Goal: Information Seeking & Learning: Check status

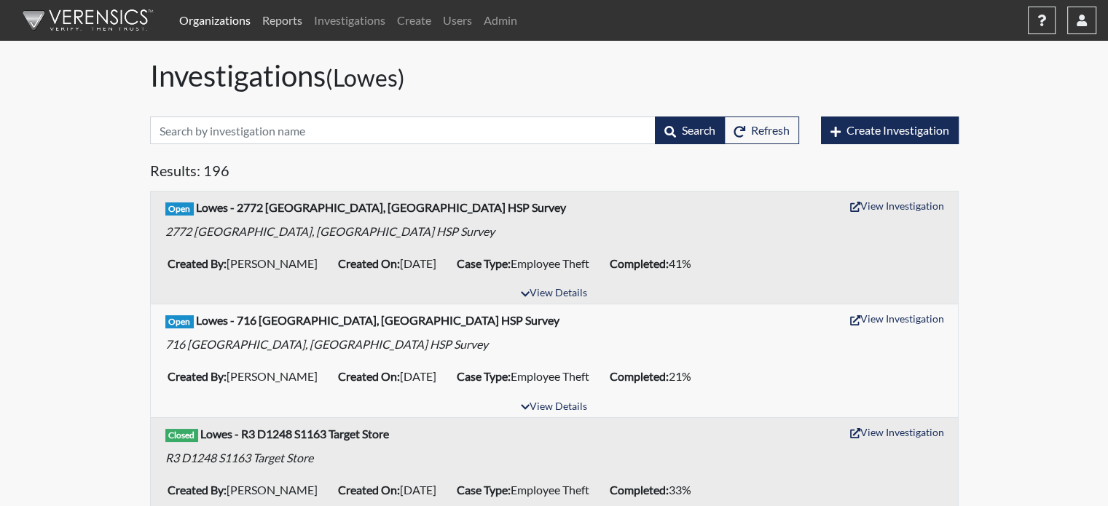
click at [297, 20] on link "Reports" at bounding box center [282, 20] width 52 height 29
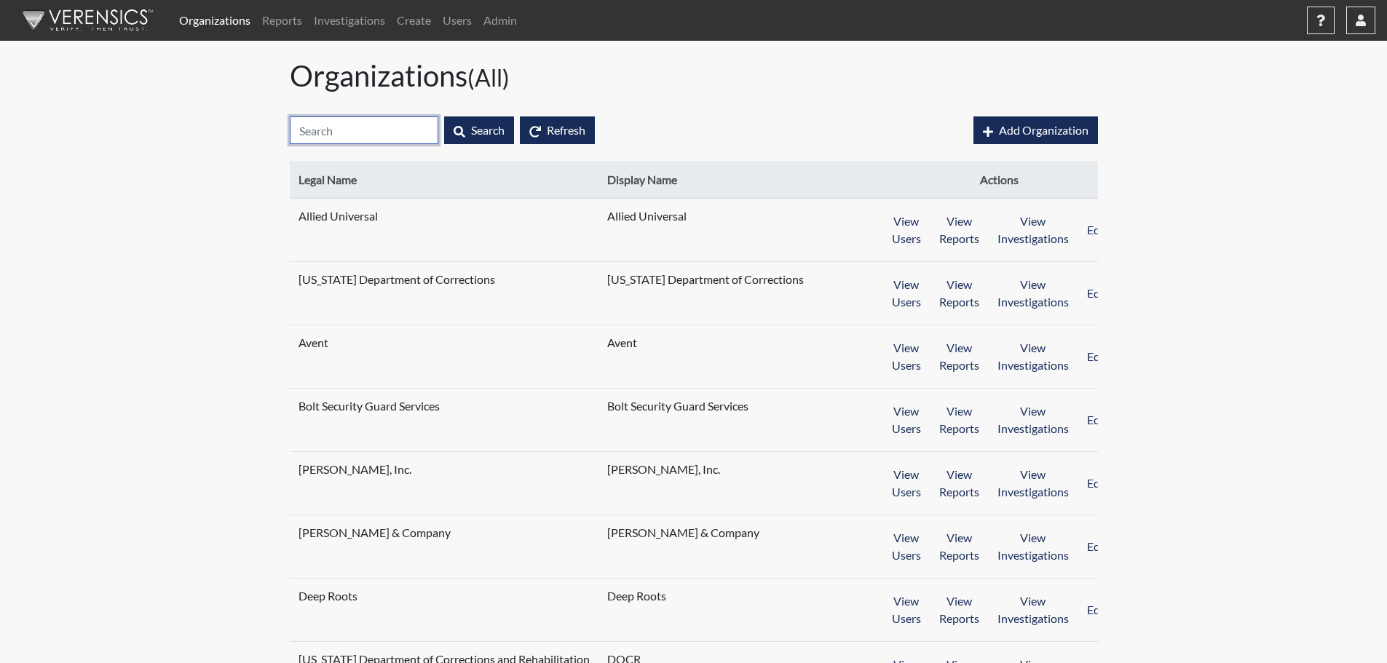
click at [381, 135] on input "text" at bounding box center [364, 131] width 149 height 28
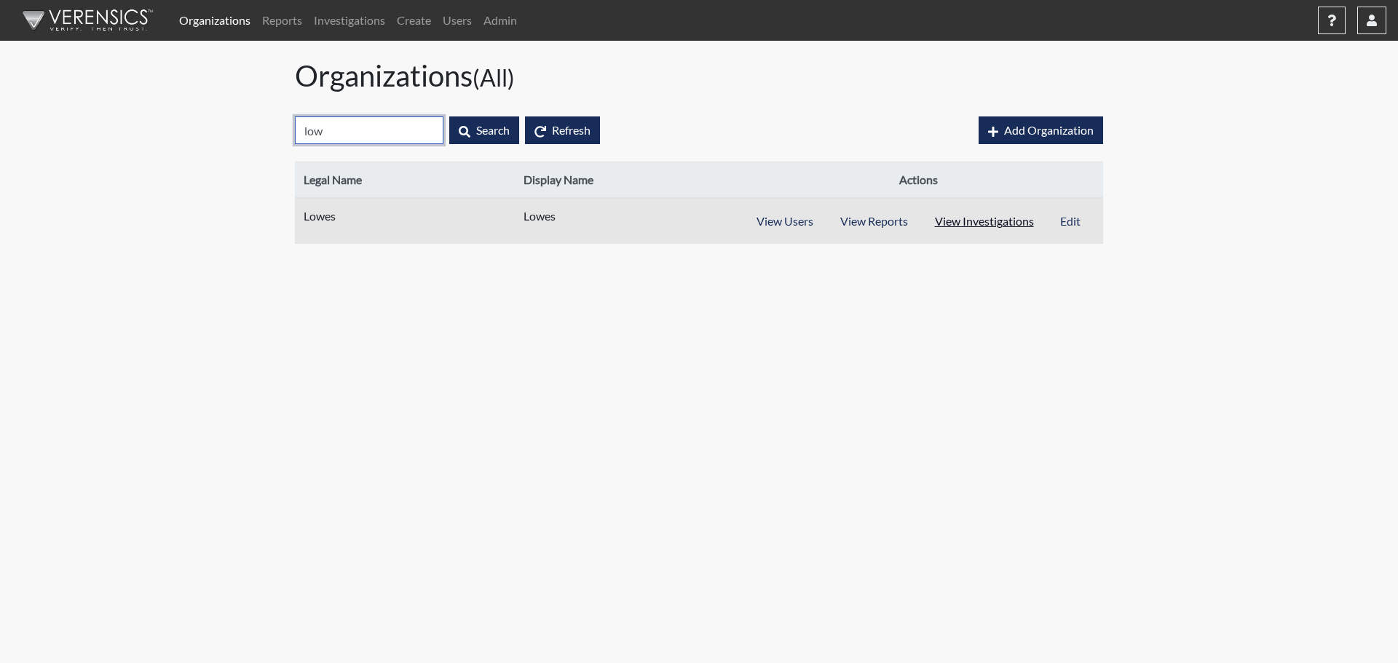
type input "low"
click at [1001, 232] on button "View Investigations" at bounding box center [984, 222] width 127 height 28
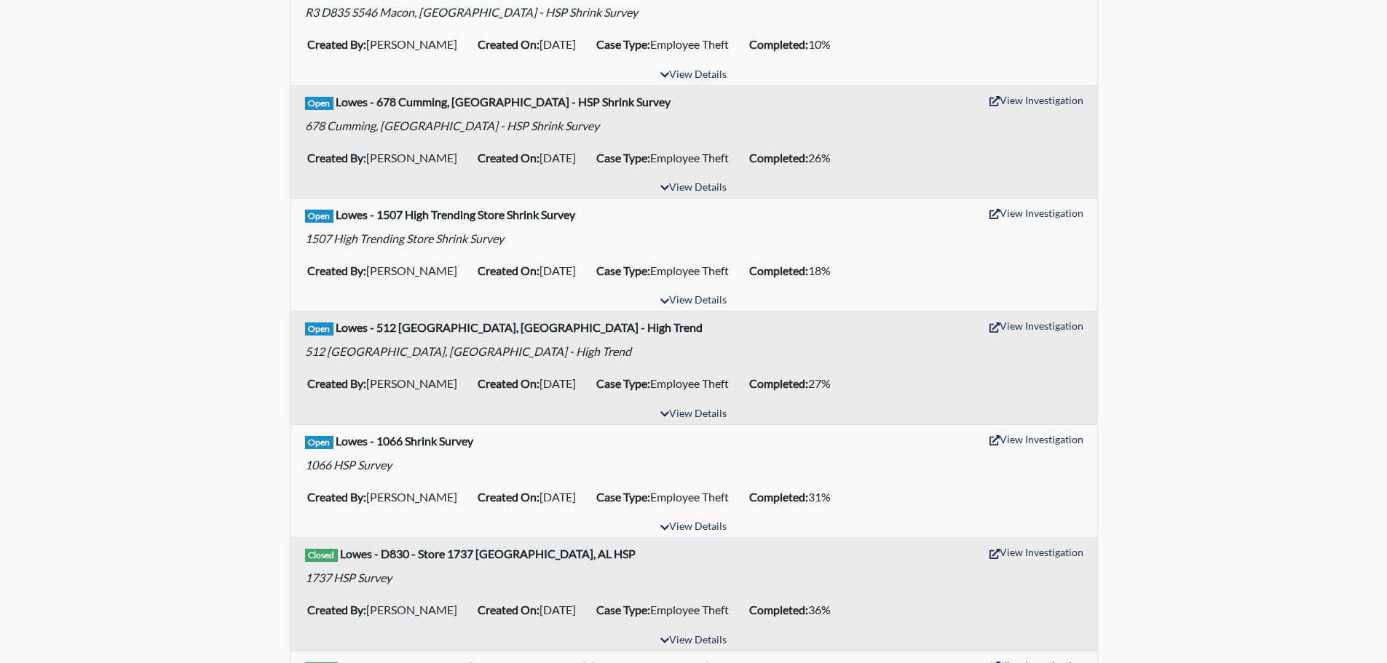
scroll to position [1675, 0]
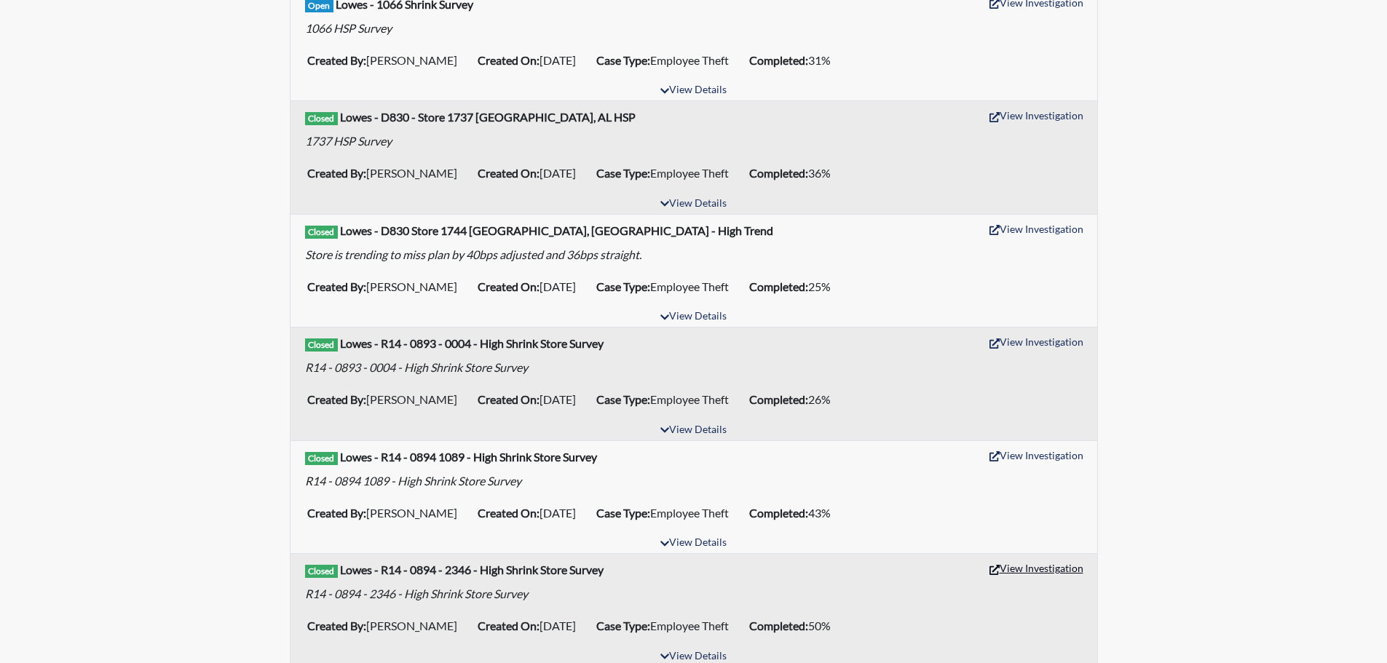
click at [1051, 569] on button "View Investigation" at bounding box center [1036, 568] width 107 height 23
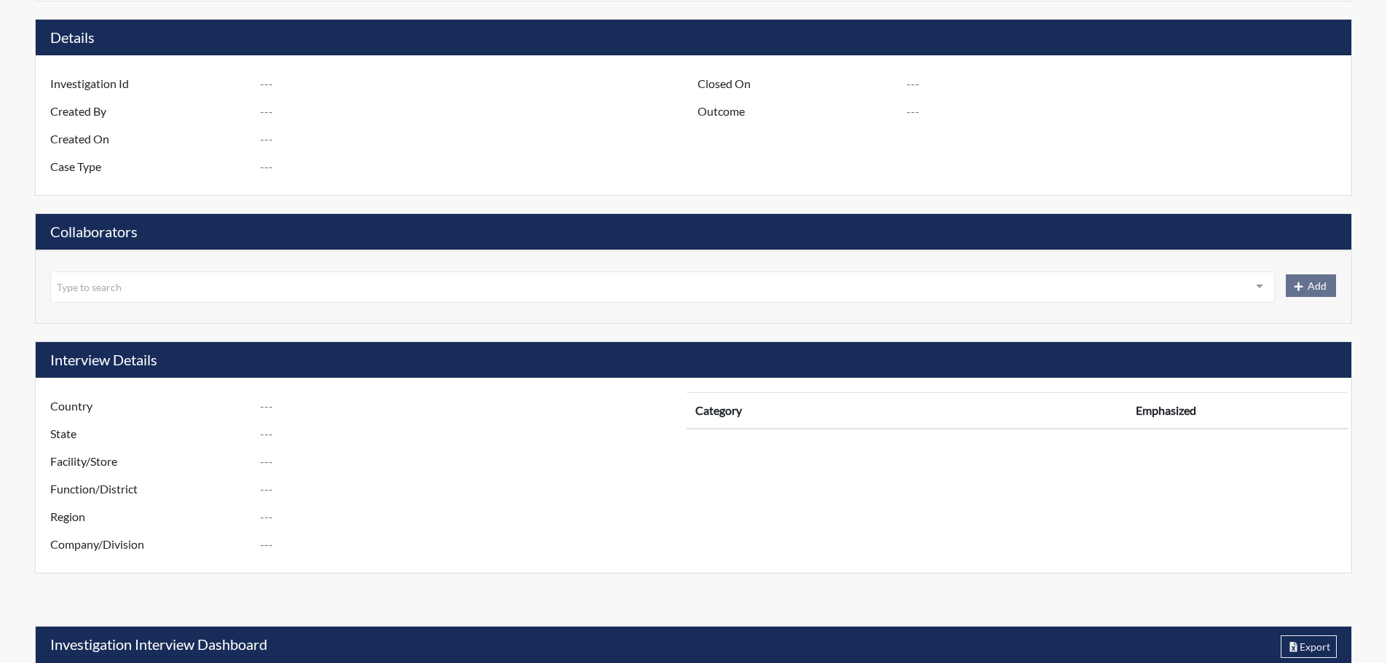
scroll to position [391, 0]
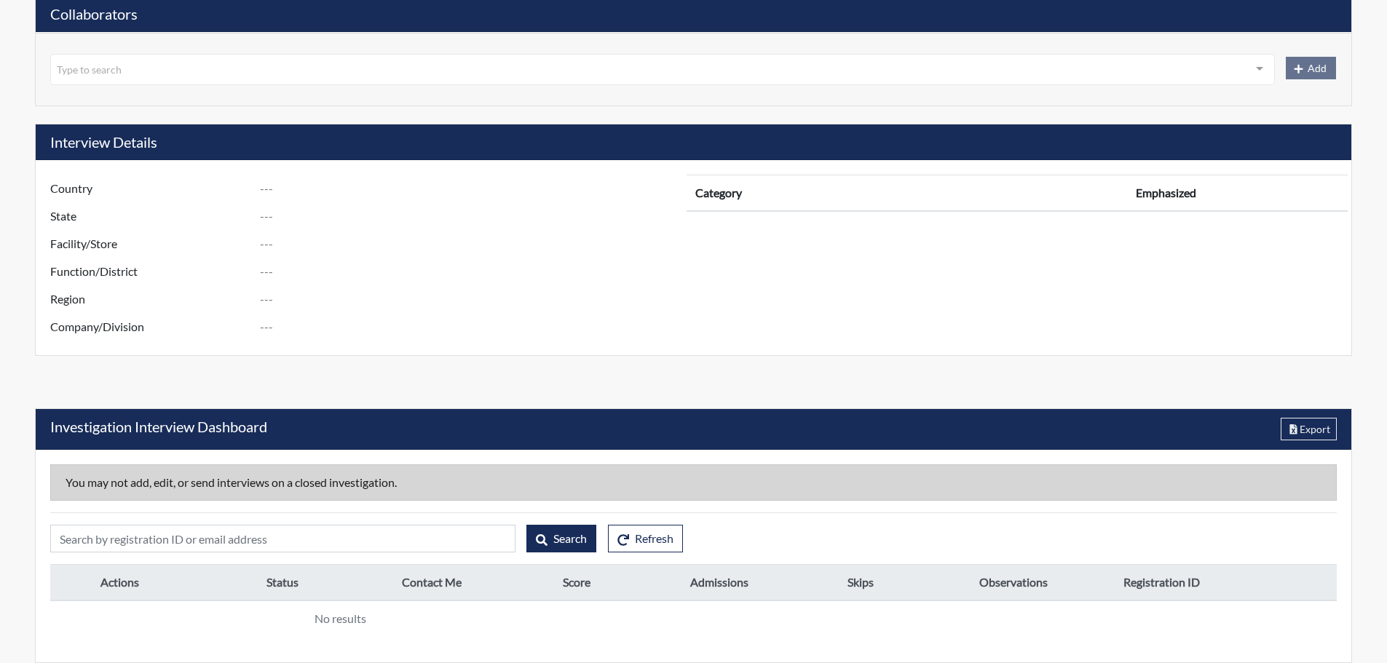
type input "R14 - 0894 - 2346 - High Shrink Store Survey"
type input "[PERSON_NAME]"
type input "[DATE]"
type input "Employee Theft"
type input "Apr 24, 2025"
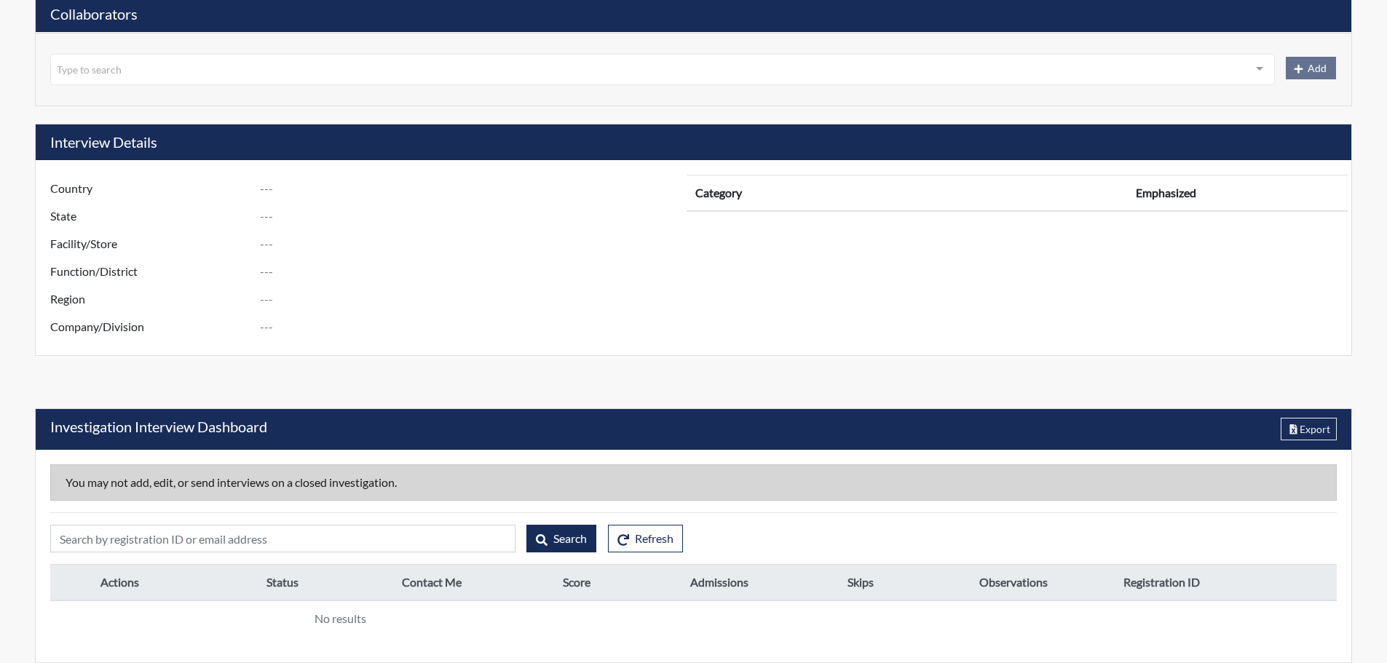
type input "Substantiated"
type input "[GEOGRAPHIC_DATA]"
type input "Washington"
type input "2346 FEDERAL WAY WA"
type input "894"
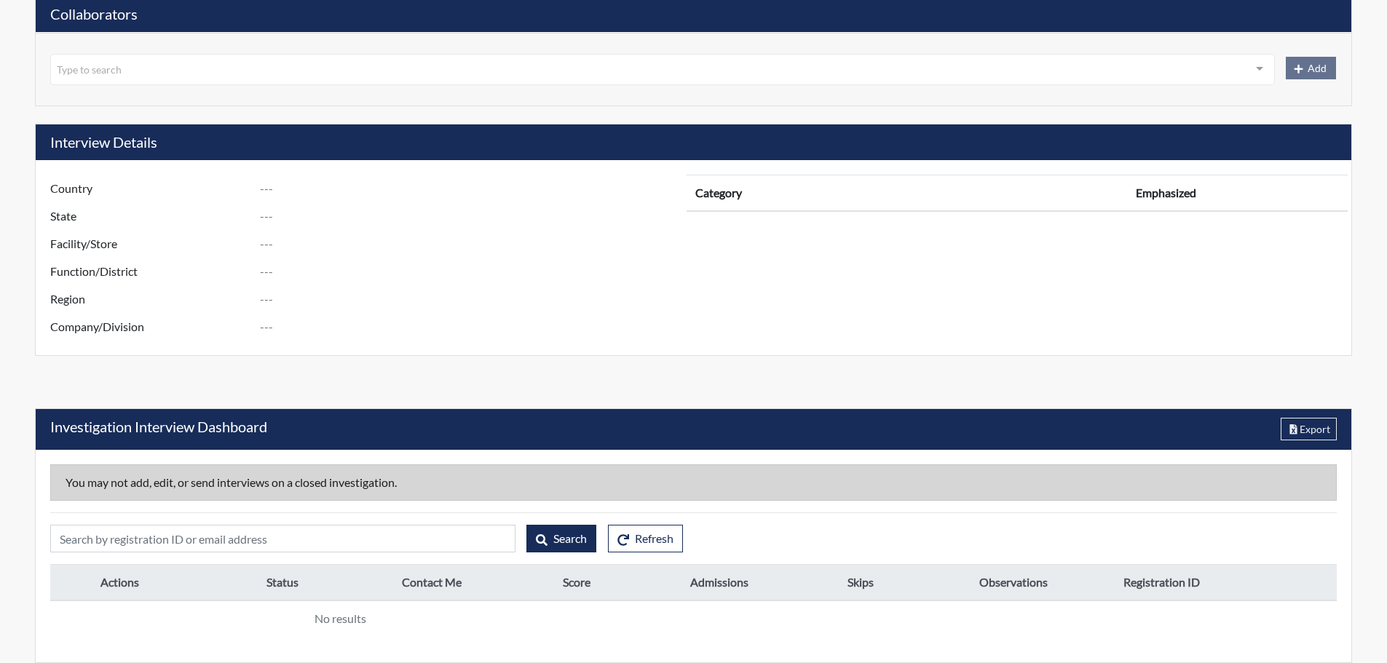
type input "14"
type input "West"
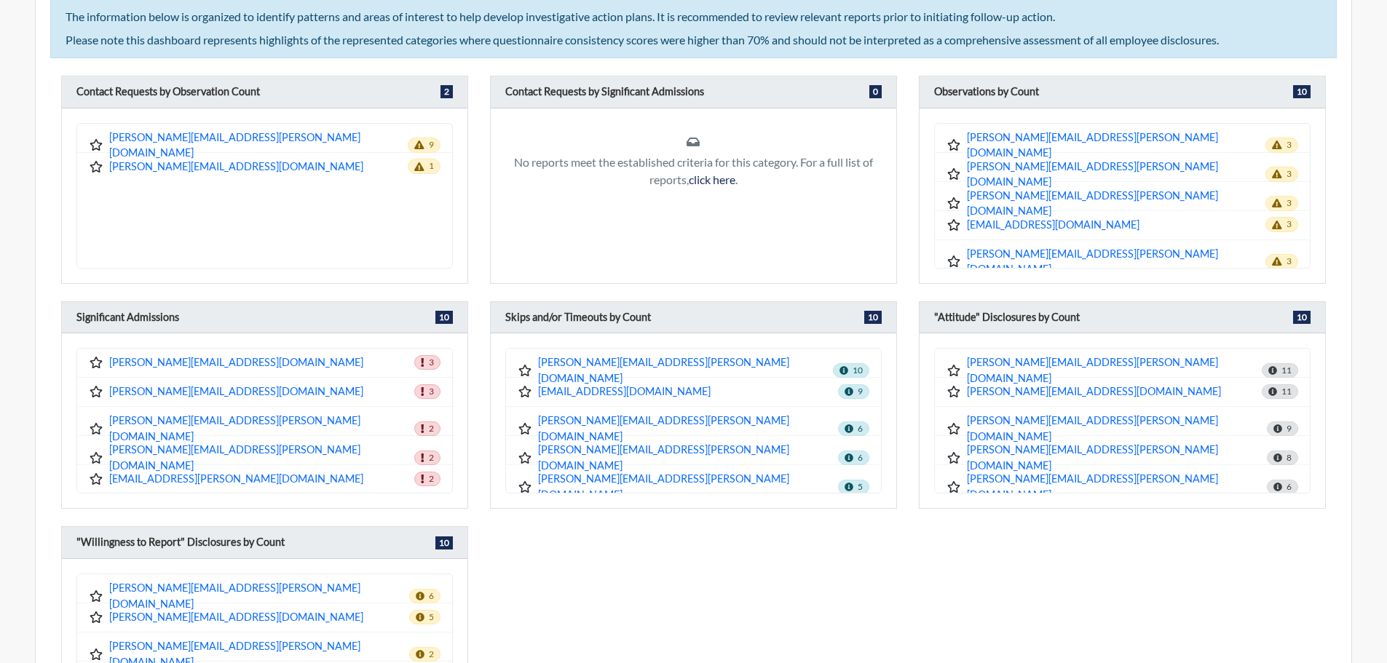
scroll to position [1290, 0]
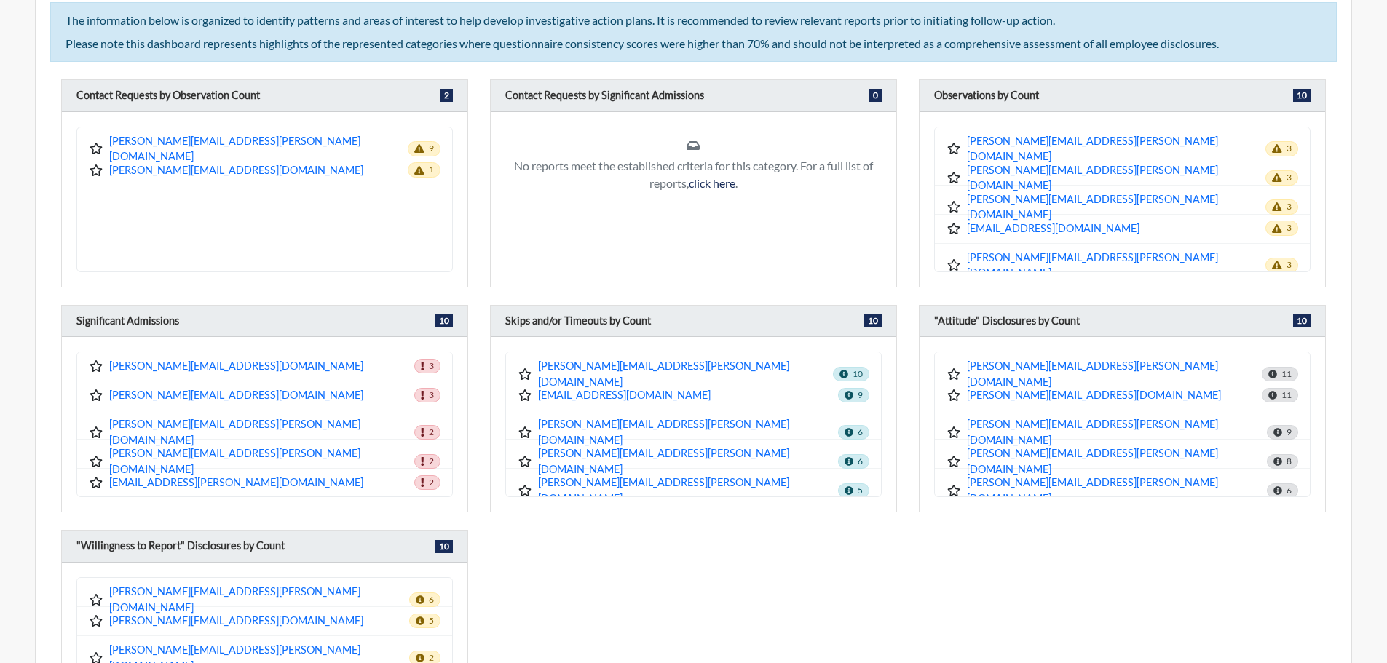
click at [891, 565] on div "Contact Requests by Observation Count 2 blaine.farrar@store.lowes.com 9 elsie.c…" at bounding box center [693, 417] width 1287 height 676
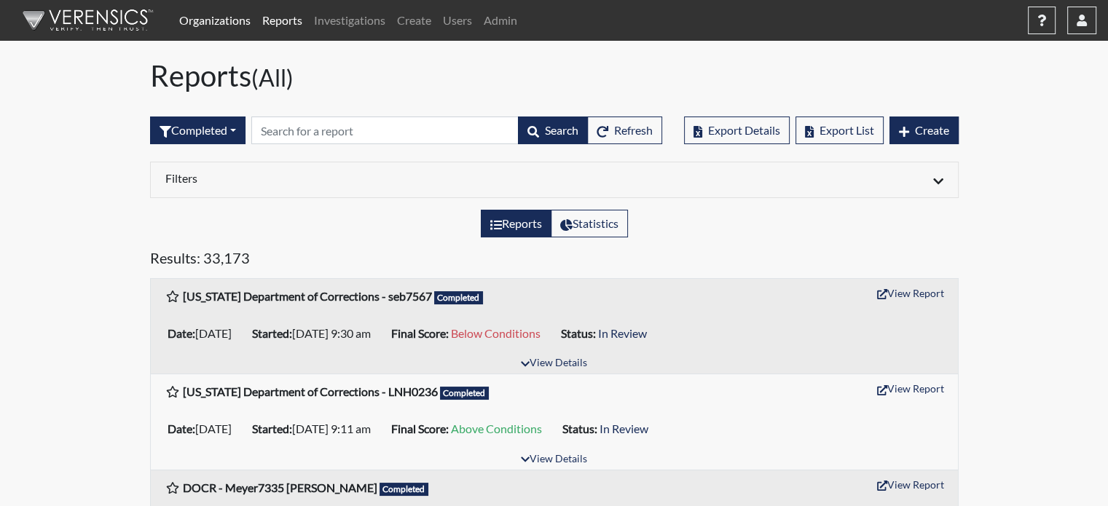
click at [224, 19] on link "Organizations" at bounding box center [214, 20] width 83 height 29
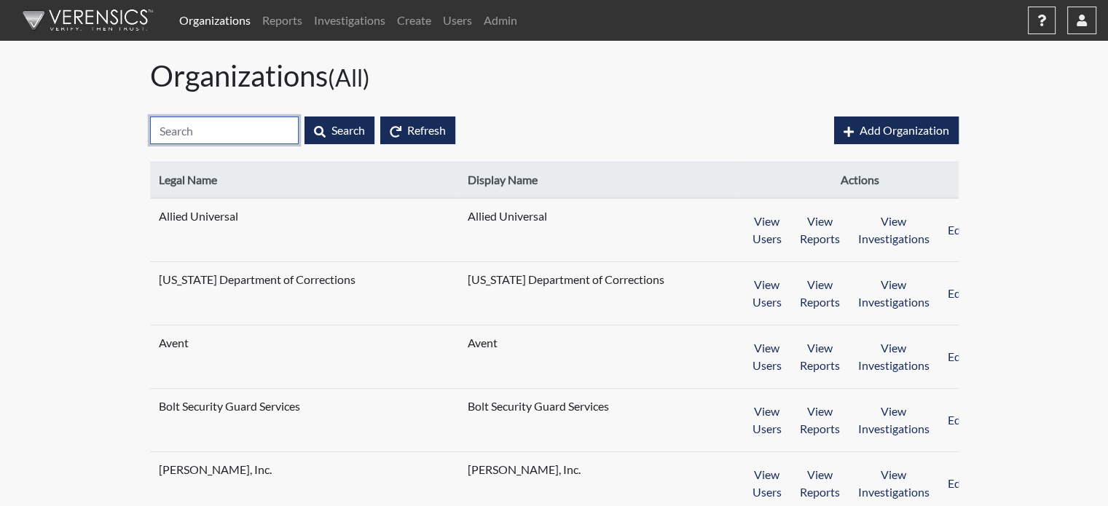
click at [241, 135] on input "text" at bounding box center [224, 131] width 149 height 28
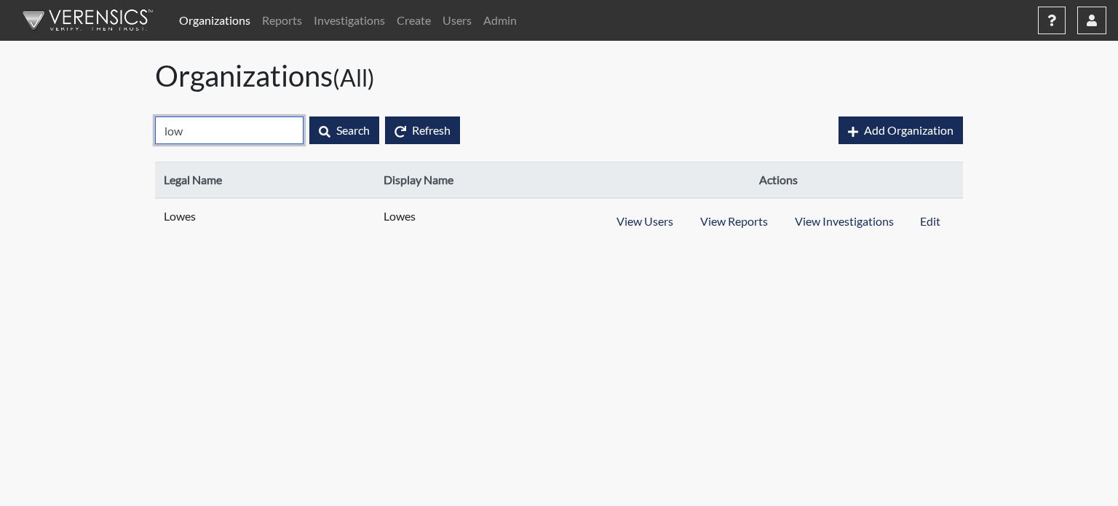
drag, startPoint x: 189, startPoint y: 130, endPoint x: 153, endPoint y: 125, distance: 36.9
click at [153, 125] on div "low Search Refresh" at bounding box center [486, 130] width 684 height 63
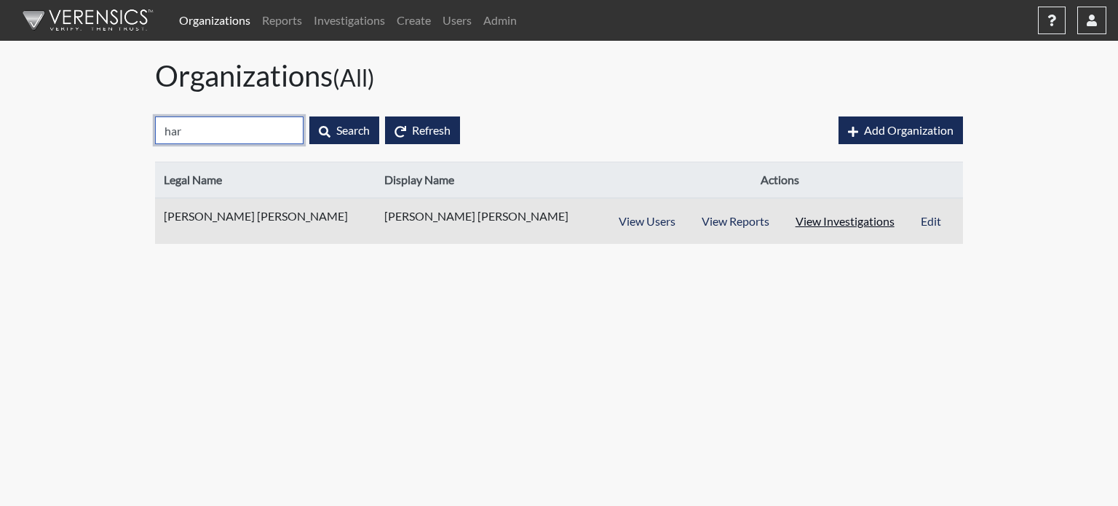
type input "har"
click at [830, 218] on button "View Investigations" at bounding box center [845, 222] width 126 height 28
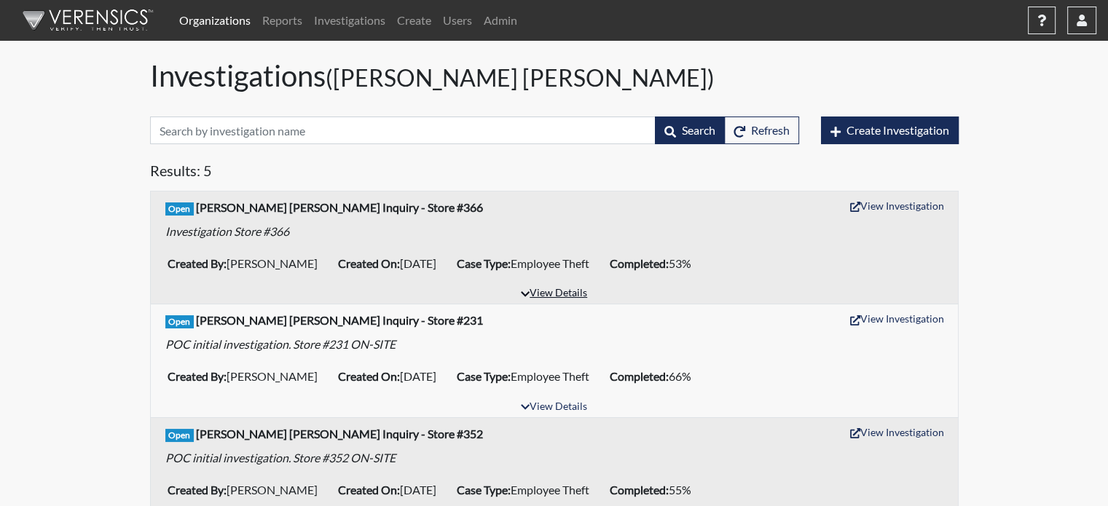
click at [588, 288] on button "View Details" at bounding box center [553, 294] width 79 height 20
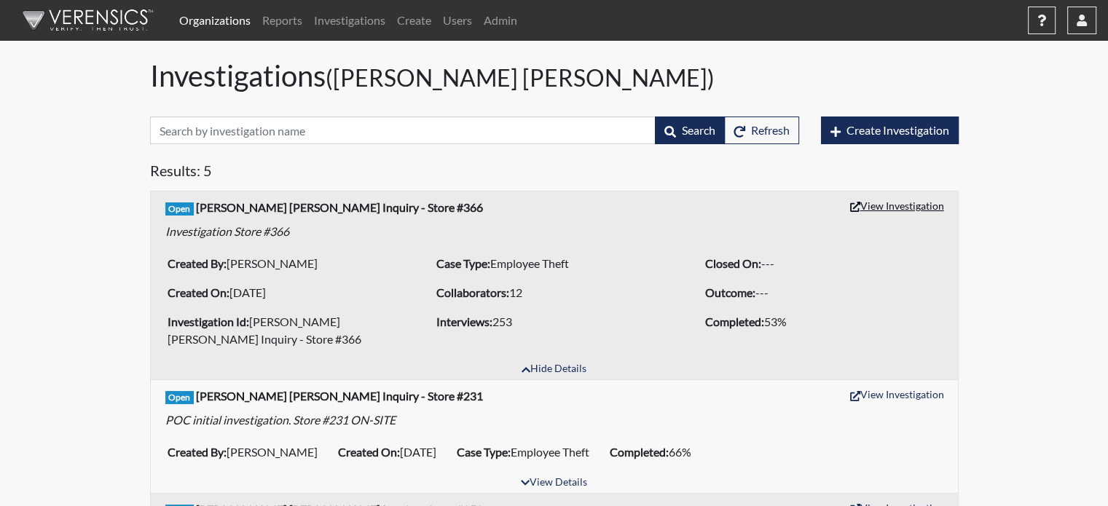
click at [876, 207] on button "View Investigation" at bounding box center [896, 205] width 107 height 23
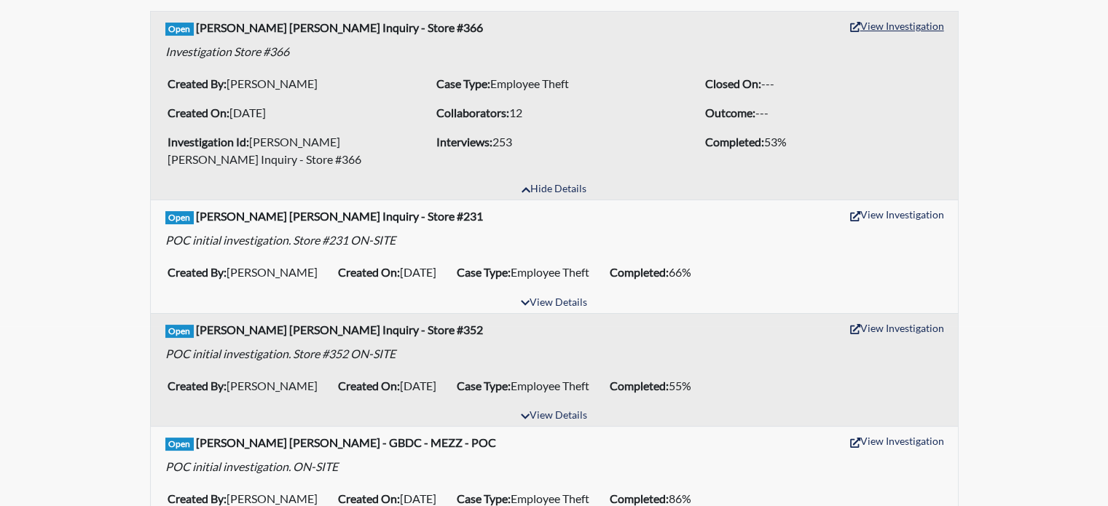
scroll to position [218, 0]
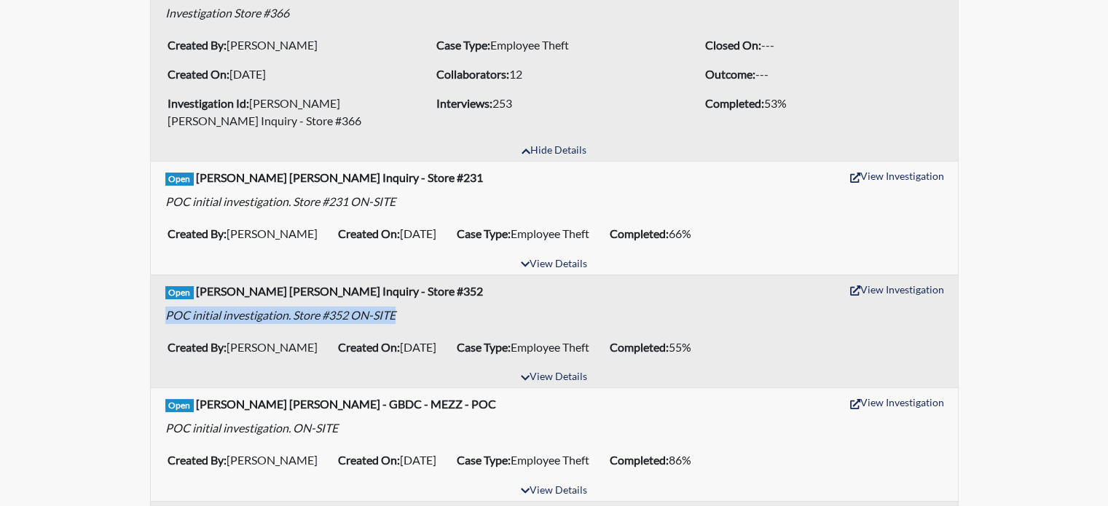
drag, startPoint x: 165, startPoint y: 314, endPoint x: 395, endPoint y: 316, distance: 230.1
click at [395, 316] on em "POC initial investigation. Store #352 ON-SITE" at bounding box center [280, 315] width 230 height 14
copy em "POC initial investigation. Store #352 ON-SITE"
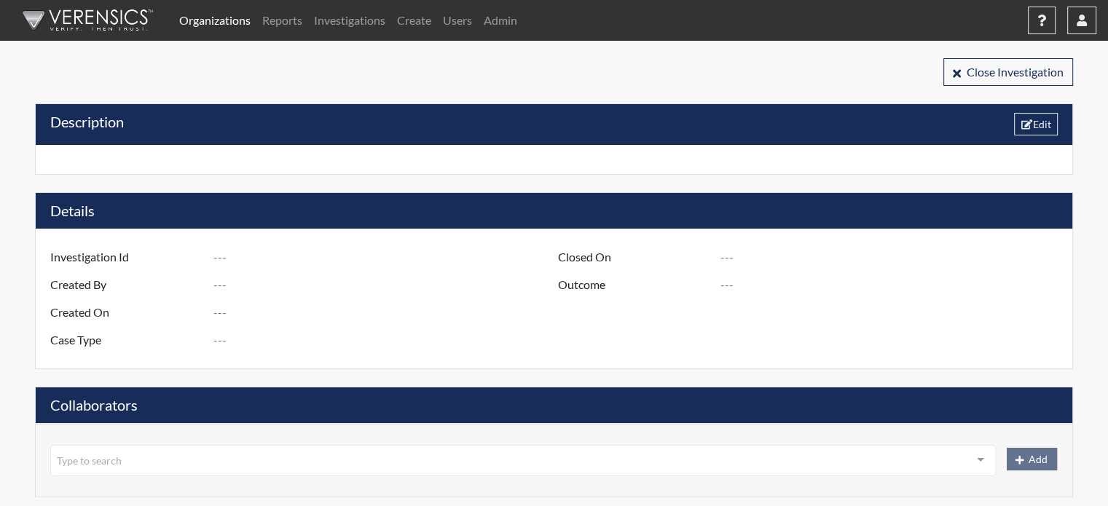
type input "[PERSON_NAME] [PERSON_NAME] Inquiry - Store #366"
type input "[PERSON_NAME]"
type input "[DATE]"
type input "Employee Theft"
type input "[GEOGRAPHIC_DATA]"
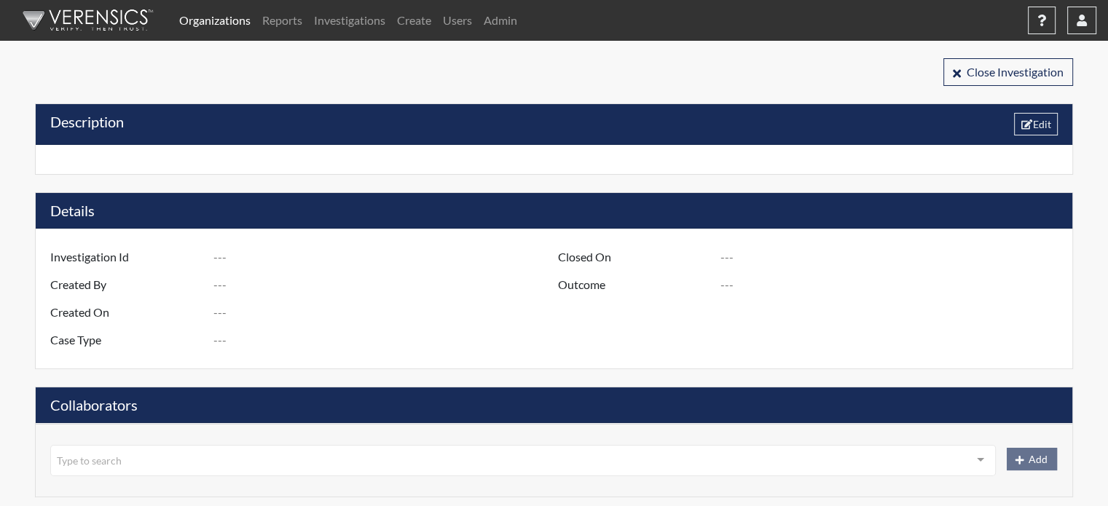
type input "[US_STATE]"
type input "Store #366"
type input "Human Resources"
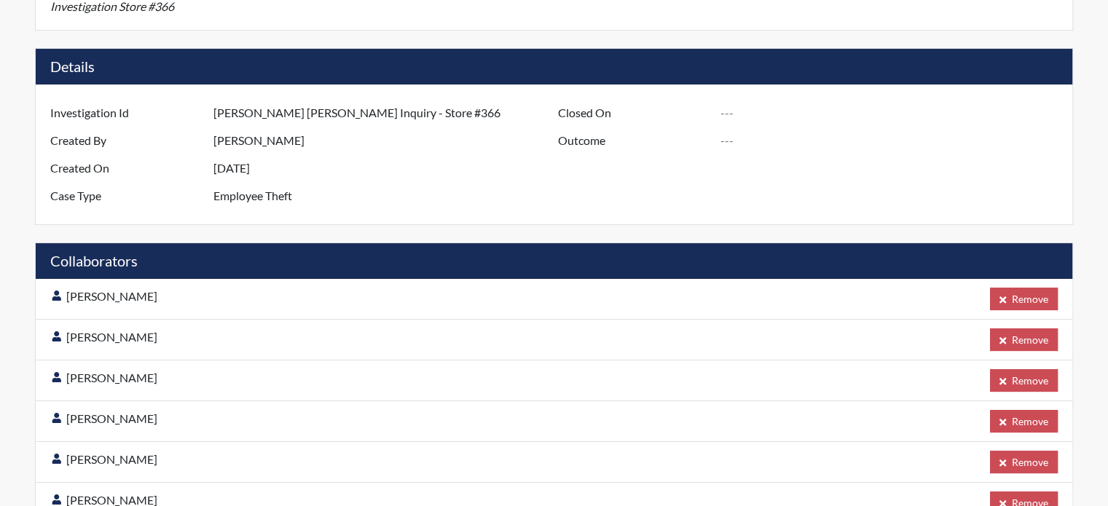
scroll to position [146, 0]
